Goal: Task Accomplishment & Management: Use online tool/utility

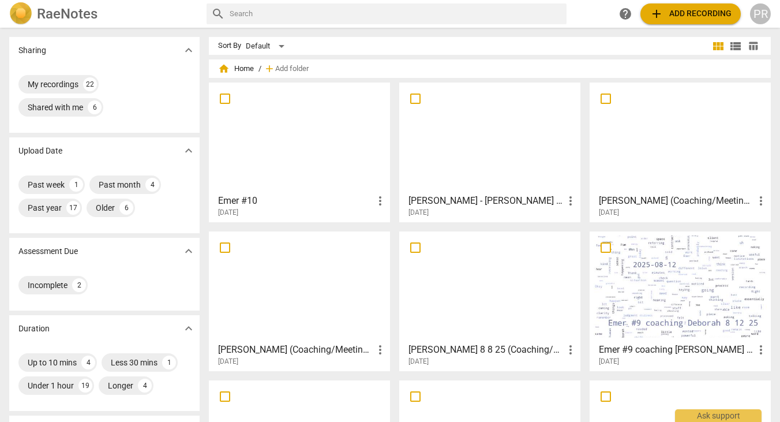
scroll to position [1, 0]
click at [658, 192] on div "[PERSON_NAME] (Coaching/Meeting(50min)) more_vert [DATE]" at bounding box center [680, 202] width 174 height 29
click at [648, 149] on div at bounding box center [679, 138] width 173 height 102
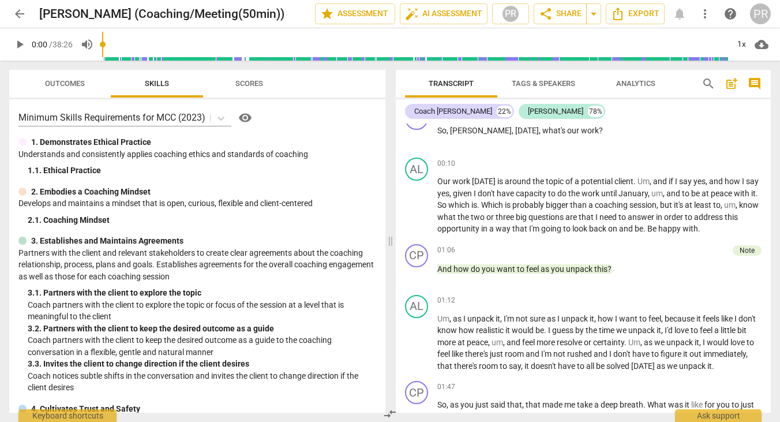
click at [16, 13] on span "arrow_back" at bounding box center [20, 14] width 14 height 14
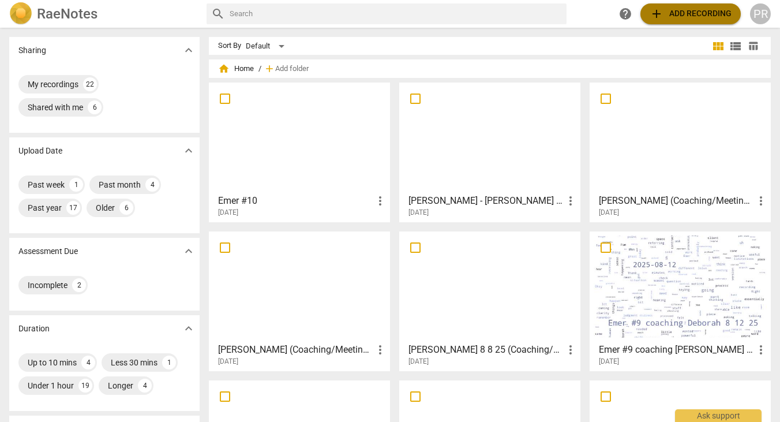
click at [687, 13] on span "add Add recording" at bounding box center [690, 14] width 82 height 14
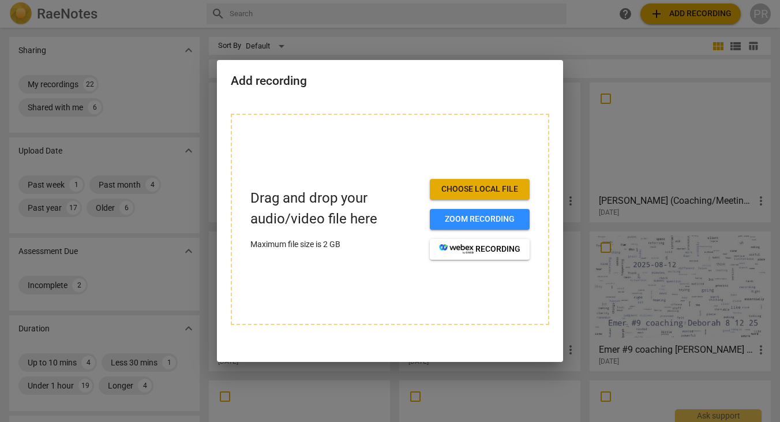
click at [370, 76] on h2 "Add recording" at bounding box center [390, 81] width 318 height 14
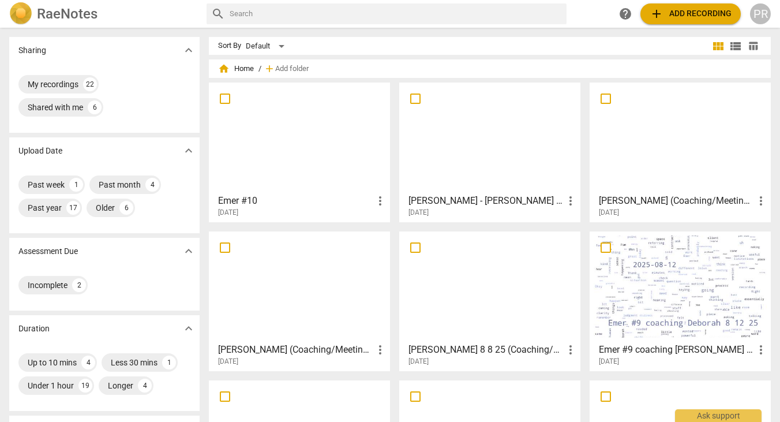
click at [691, 17] on span "add Add recording" at bounding box center [690, 14] width 82 height 14
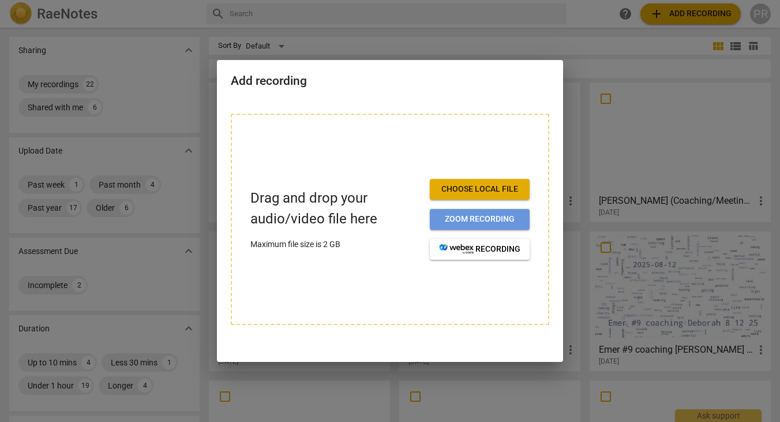
click at [457, 218] on span "Zoom recording" at bounding box center [479, 219] width 81 height 12
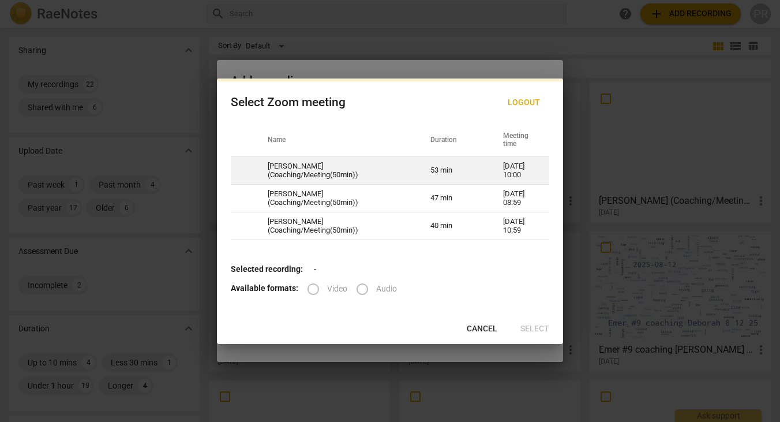
click at [337, 166] on td "[PERSON_NAME] (Coaching/Meeting(50min))" at bounding box center [335, 171] width 163 height 28
radio input "true"
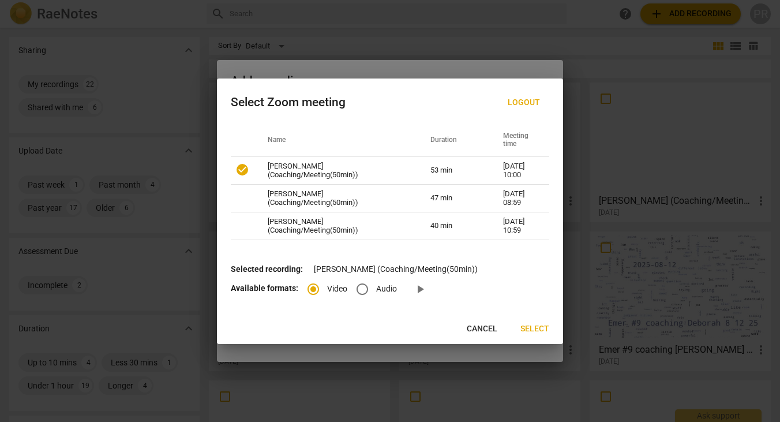
click at [363, 290] on input "Audio" at bounding box center [362, 289] width 28 height 28
radio input "true"
click at [533, 329] on span "Select" at bounding box center [534, 329] width 29 height 12
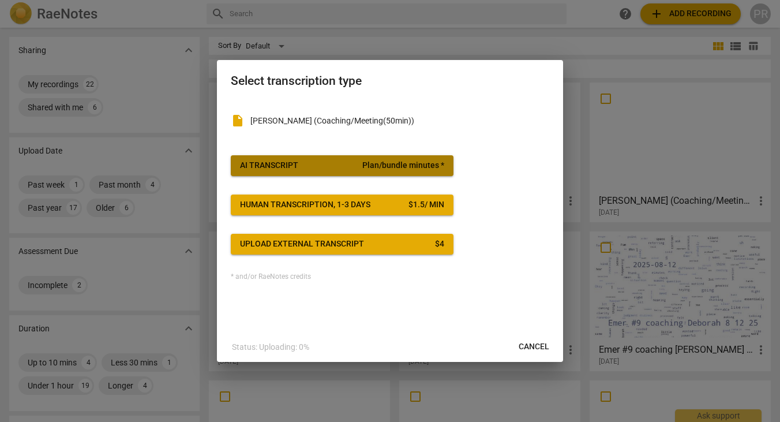
click at [366, 164] on span "Plan/bundle minutes *" at bounding box center [403, 166] width 82 height 12
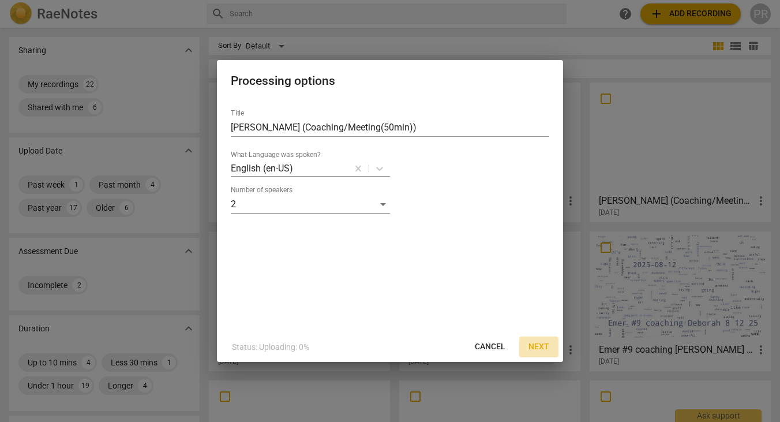
click at [539, 343] on span "Next" at bounding box center [538, 347] width 21 height 12
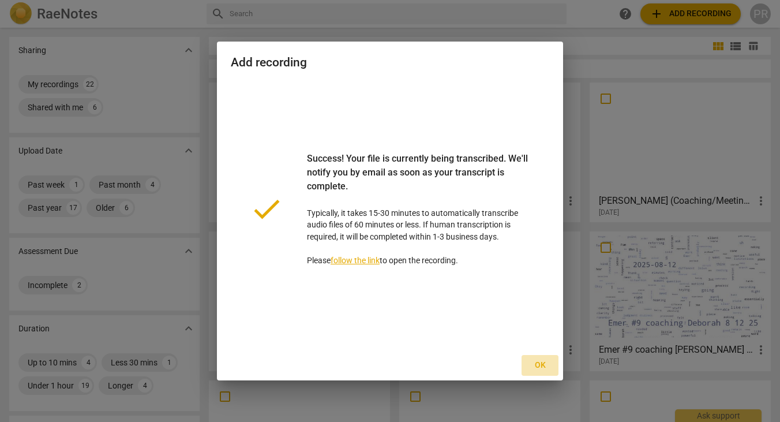
click at [536, 362] on span "Ok" at bounding box center [540, 365] width 18 height 12
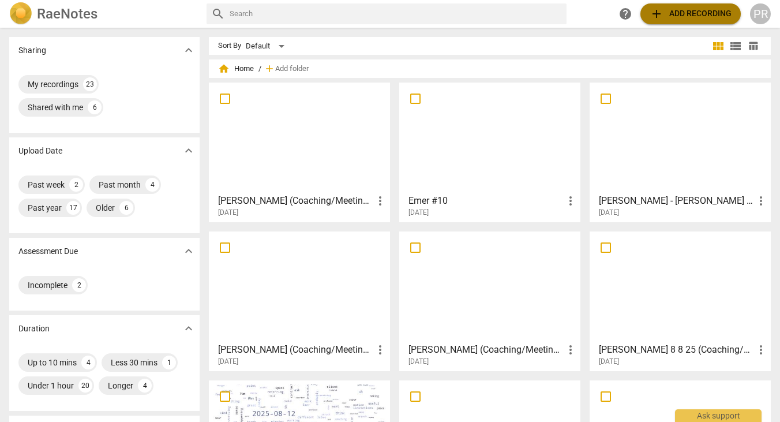
click at [688, 14] on span "add Add recording" at bounding box center [690, 14] width 82 height 14
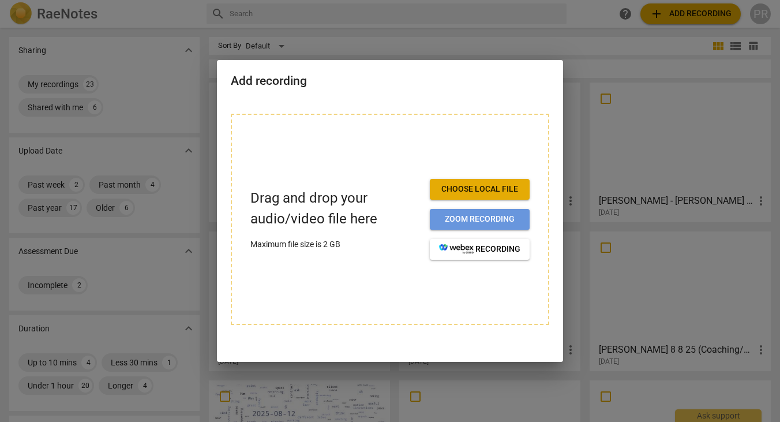
click at [487, 219] on span "Zoom recording" at bounding box center [479, 219] width 81 height 12
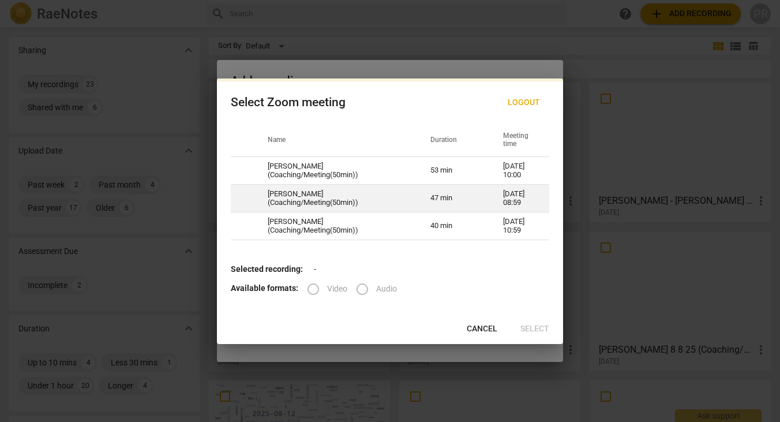
click at [449, 194] on td "47 min" at bounding box center [452, 199] width 73 height 28
radio input "true"
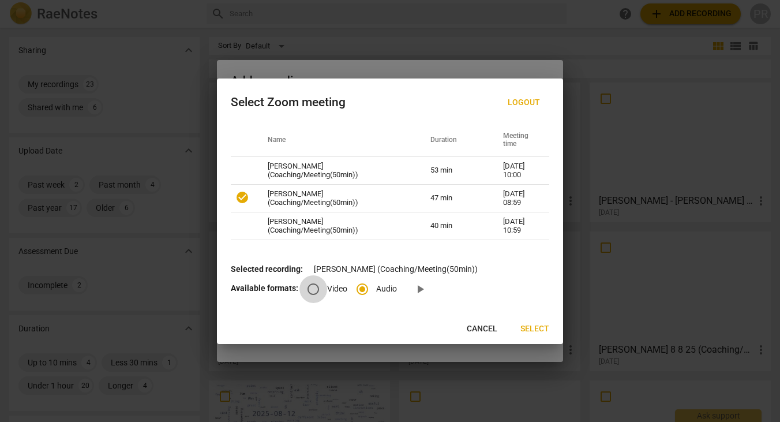
click at [311, 292] on input "Video" at bounding box center [313, 289] width 28 height 28
radio input "true"
click at [529, 329] on span "Select" at bounding box center [534, 329] width 29 height 12
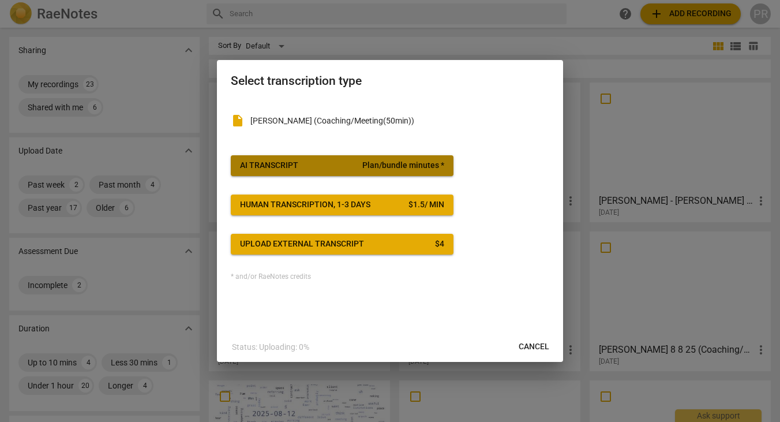
click at [370, 167] on span "Plan/bundle minutes *" at bounding box center [403, 166] width 82 height 12
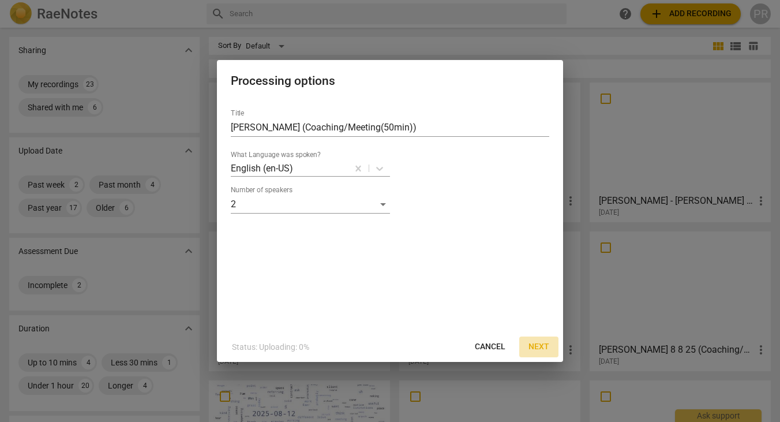
click at [532, 346] on span "Next" at bounding box center [538, 347] width 21 height 12
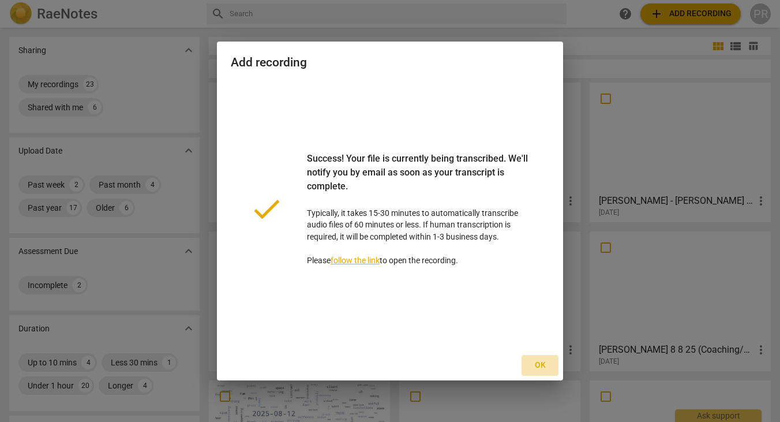
click at [539, 360] on span "Ok" at bounding box center [540, 365] width 18 height 12
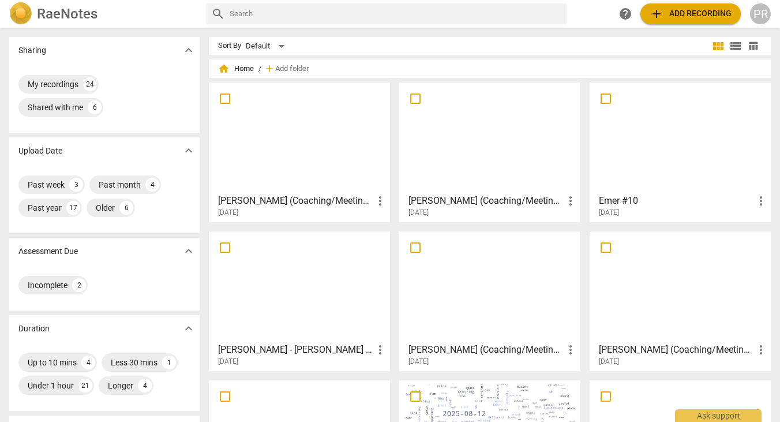
click at [480, 178] on div at bounding box center [489, 138] width 173 height 102
